Goal: Find contact information: Find contact information

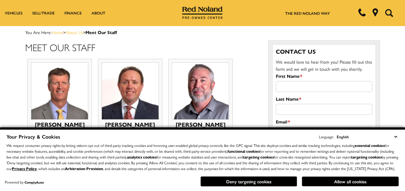
click at [395, 133] on select "English Spanish / Español English / [GEOGRAPHIC_DATA] Korean / 한국어 Vietnamese /…" at bounding box center [366, 136] width 63 height 7
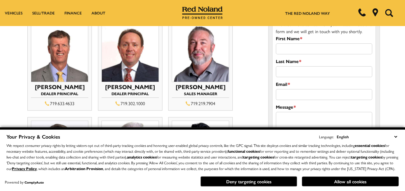
scroll to position [34, 0]
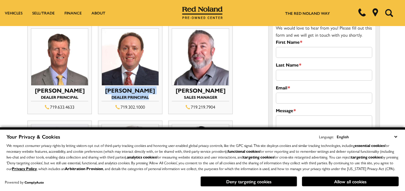
drag, startPoint x: 153, startPoint y: 104, endPoint x: 101, endPoint y: 89, distance: 54.8
click at [101, 89] on li "[PERSON_NAME] Dealer Principal 719.302.1000 [PERSON_NAME]" at bounding box center [130, 70] width 64 height 90
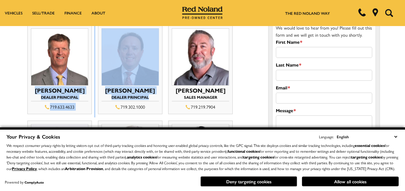
drag, startPoint x: 34, startPoint y: 88, endPoint x: 146, endPoint y: 108, distance: 114.2
click at [146, 108] on ul "[PERSON_NAME] Dealer Principal 719.633.4633 [PERSON_NAME] [PERSON_NAME]" at bounding box center [141, 168] width 233 height 292
click at [148, 107] on div "719.302.1000" at bounding box center [130, 107] width 57 height 8
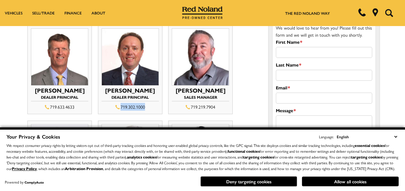
click at [151, 108] on li "[PERSON_NAME] Dealer Principal 719.302.1000 [PERSON_NAME]" at bounding box center [130, 70] width 64 height 90
click at [151, 107] on div "719.302.1000" at bounding box center [130, 107] width 57 height 8
